Goal: Task Accomplishment & Management: Manage account settings

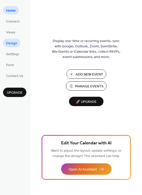
click at [14, 43] on span "Design" at bounding box center [11, 43] width 11 height 5
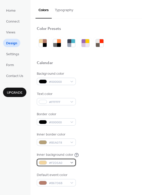
click at [69, 161] on div "#F2D5A0" at bounding box center [56, 162] width 39 height 7
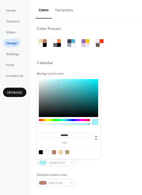
click at [65, 120] on div at bounding box center [64, 120] width 51 height 2
drag, startPoint x: 60, startPoint y: 86, endPoint x: 66, endPoint y: 103, distance: 17.7
click at [66, 103] on div at bounding box center [68, 98] width 59 height 38
drag, startPoint x: 66, startPoint y: 103, endPoint x: 77, endPoint y: 107, distance: 11.4
click at [77, 107] on div at bounding box center [76, 107] width 1 height 1
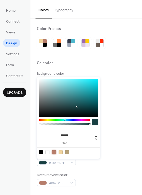
click at [55, 153] on div at bounding box center [54, 152] width 4 height 4
type input "*******"
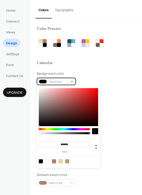
click at [65, 81] on span "#000000" at bounding box center [58, 81] width 19 height 5
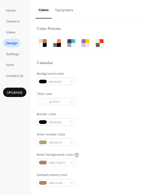
click at [94, 69] on div at bounding box center [86, 69] width 99 height 4
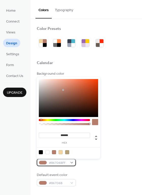
click at [60, 163] on span "#B67D6BFF" at bounding box center [58, 163] width 19 height 5
click at [67, 121] on div at bounding box center [64, 120] width 51 height 2
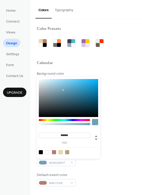
click at [72, 96] on div at bounding box center [68, 98] width 59 height 38
type input "*******"
drag, startPoint x: 72, startPoint y: 99, endPoint x: 75, endPoint y: 110, distance: 10.8
click at [75, 110] on div at bounding box center [68, 98] width 59 height 38
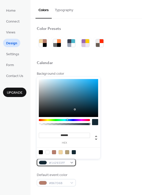
click at [70, 161] on div "#142933FF" at bounding box center [56, 162] width 39 height 7
click at [92, 162] on div "Inner background color #142933FF" at bounding box center [86, 160] width 99 height 14
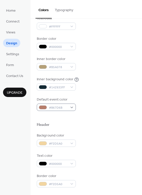
scroll to position [76, 0]
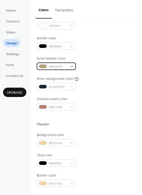
click at [63, 65] on span "#B5A078" at bounding box center [58, 66] width 19 height 5
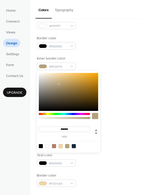
click at [107, 105] on div "Default event color #B67D6B" at bounding box center [86, 104] width 99 height 14
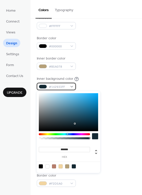
click at [59, 89] on span "#142933FF" at bounding box center [58, 87] width 19 height 5
click at [74, 149] on input "*******" at bounding box center [64, 149] width 51 height 5
drag, startPoint x: 74, startPoint y: 149, endPoint x: 45, endPoint y: 149, distance: 29.7
click at [45, 149] on input "*******" at bounding box center [64, 149] width 51 height 5
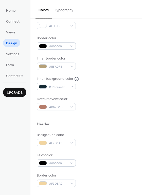
click at [116, 158] on div "Text color #000000" at bounding box center [86, 160] width 99 height 14
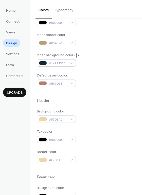
scroll to position [102, 0]
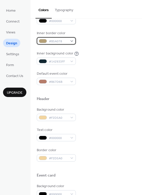
click at [56, 41] on span "#B5A078" at bounding box center [58, 41] width 19 height 5
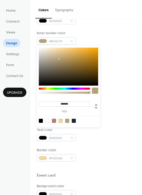
drag, startPoint x: 70, startPoint y: 103, endPoint x: -15, endPoint y: 106, distance: 85.5
click at [0, 106] on html "Home Connect Views Design Settings Form Contact Us Upgrade Design Upgrade Color…" at bounding box center [71, 97] width 142 height 195
paste input
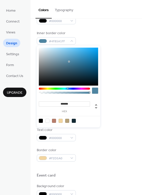
type input "*******"
drag, startPoint x: 73, startPoint y: 77, endPoint x: 69, endPoint y: 59, distance: 17.9
click at [69, 59] on div at bounding box center [68, 67] width 59 height 38
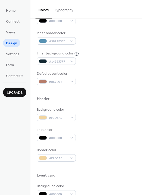
click at [106, 148] on div "Border color #F2D5A0" at bounding box center [86, 155] width 99 height 14
click at [63, 117] on span "#F2D5A0" at bounding box center [58, 117] width 19 height 5
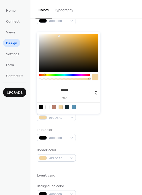
drag, startPoint x: 72, startPoint y: 90, endPoint x: 24, endPoint y: 96, distance: 48.4
click at [25, 96] on body "Home Connect Views Design Settings Form Contact Us Upgrade Design Upgrade Color…" at bounding box center [71, 97] width 142 height 195
paste input
type input "*******"
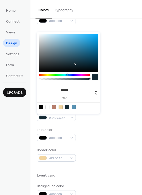
click at [92, 138] on div "Text color #000000" at bounding box center [86, 135] width 99 height 14
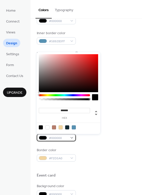
click at [71, 138] on div "#000000" at bounding box center [56, 137] width 39 height 7
click at [48, 127] on div at bounding box center [47, 128] width 4 height 4
type input "*******"
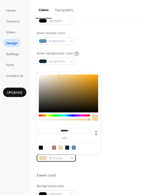
click at [72, 158] on div "#F2D5A0" at bounding box center [56, 158] width 39 height 7
click at [74, 150] on div at bounding box center [74, 148] width 4 height 4
type input "*******"
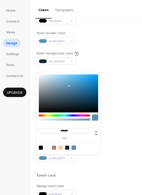
click at [126, 112] on div "Background color #142933FF" at bounding box center [86, 114] width 99 height 14
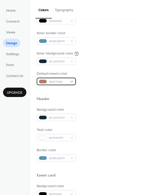
click at [71, 83] on div "#B67D6B" at bounding box center [56, 81] width 39 height 7
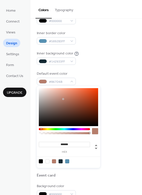
drag, startPoint x: 71, startPoint y: 143, endPoint x: 49, endPoint y: 145, distance: 21.4
click at [49, 145] on input "*******" at bounding box center [64, 144] width 51 height 5
paste input
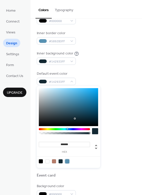
click at [67, 163] on div at bounding box center [67, 162] width 4 height 4
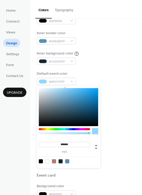
type input "*******"
drag, startPoint x: 69, startPoint y: 99, endPoint x: 66, endPoint y: 90, distance: 10.3
click at [66, 90] on div at bounding box center [65, 89] width 1 height 1
click at [116, 101] on div "Header" at bounding box center [86, 100] width 99 height 7
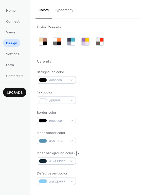
scroll to position [0, 0]
